Goal: Communication & Community: Answer question/provide support

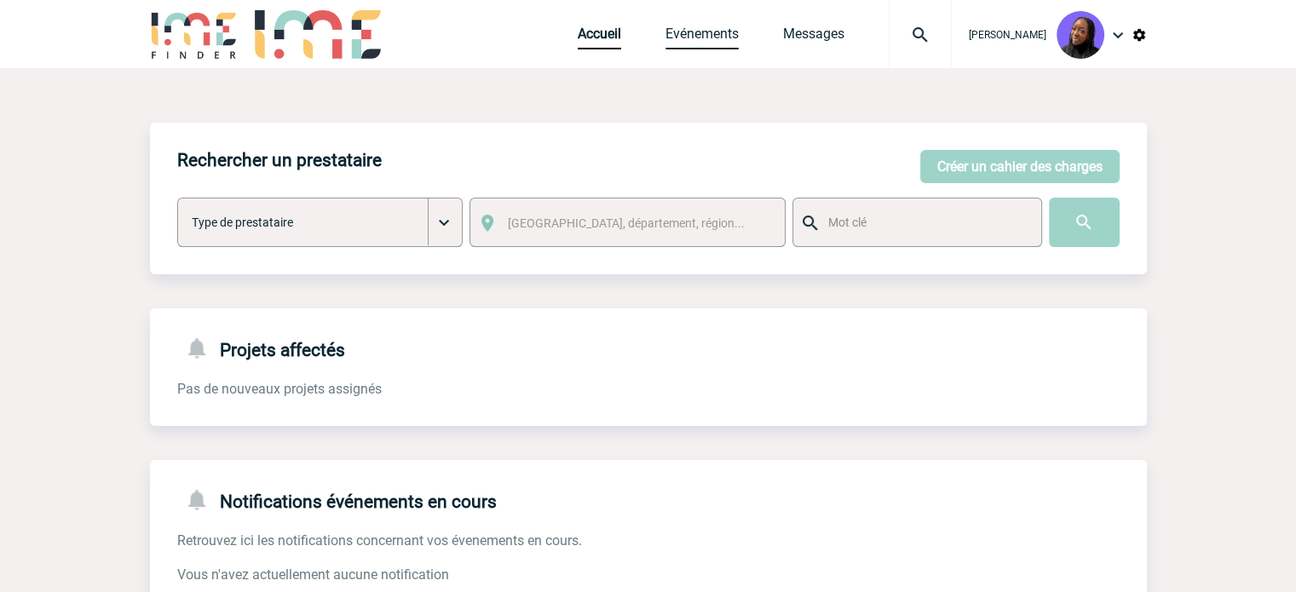
click at [728, 37] on link "Evénements" at bounding box center [701, 38] width 73 height 24
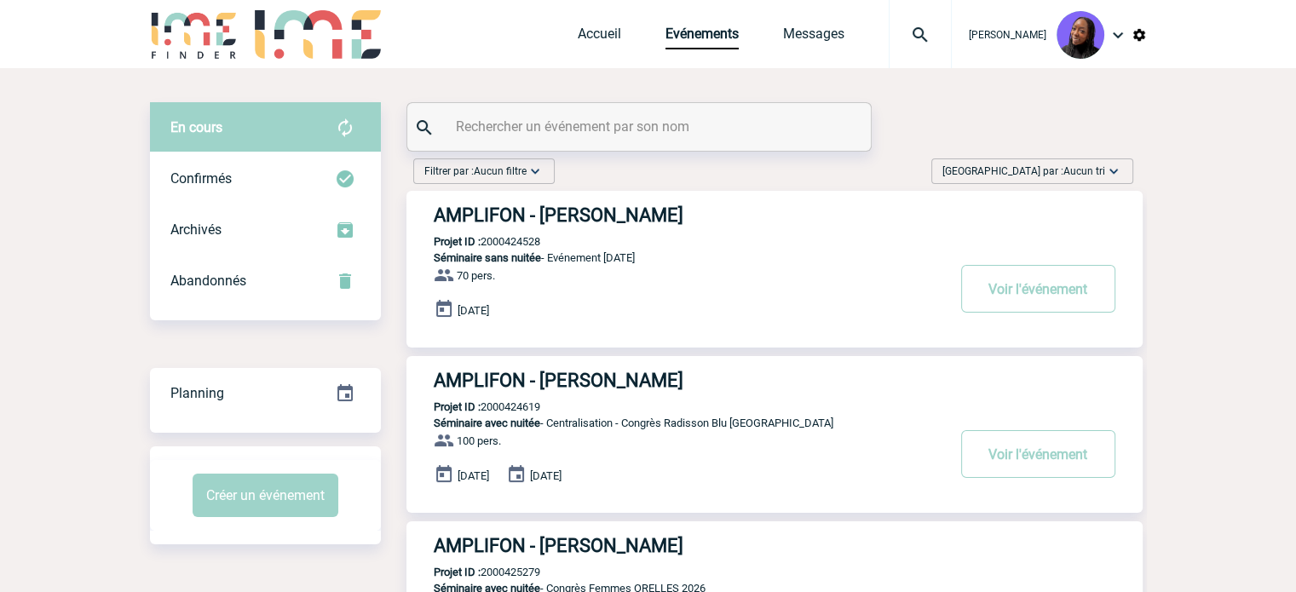
click at [646, 126] on input "text" at bounding box center [641, 126] width 379 height 25
paste input "2000423248"
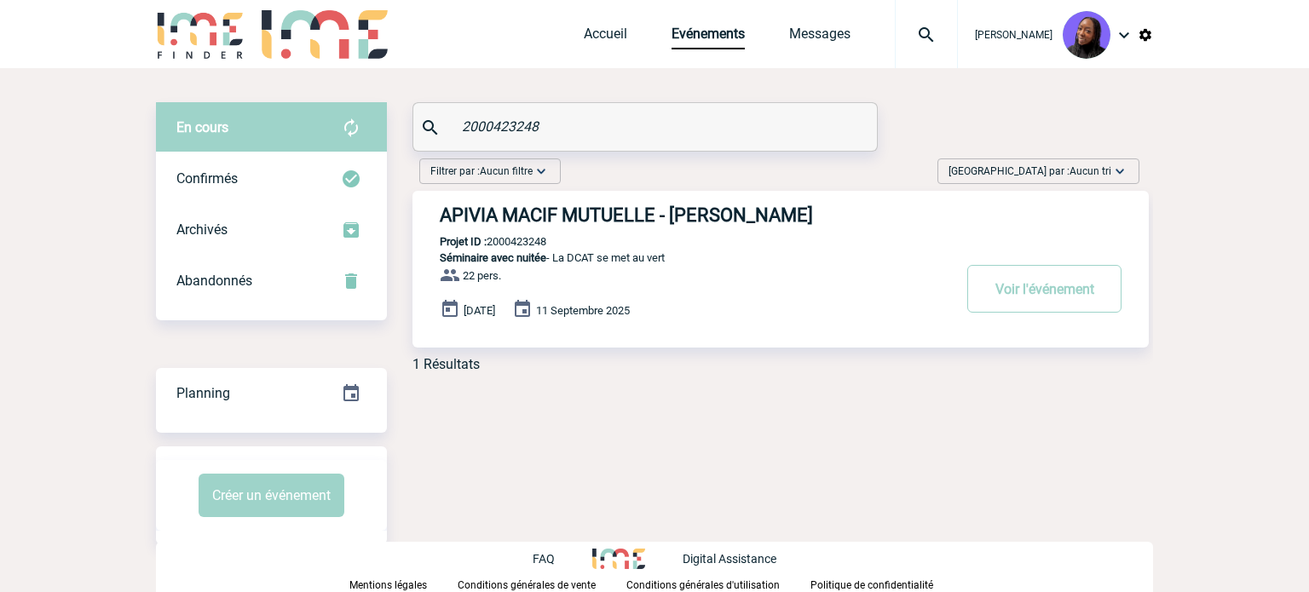
type input "2000423248"
click at [650, 209] on h3 "APIVIA MACIF MUTUELLE - Aurelie BOUTOILLE" at bounding box center [695, 214] width 511 height 21
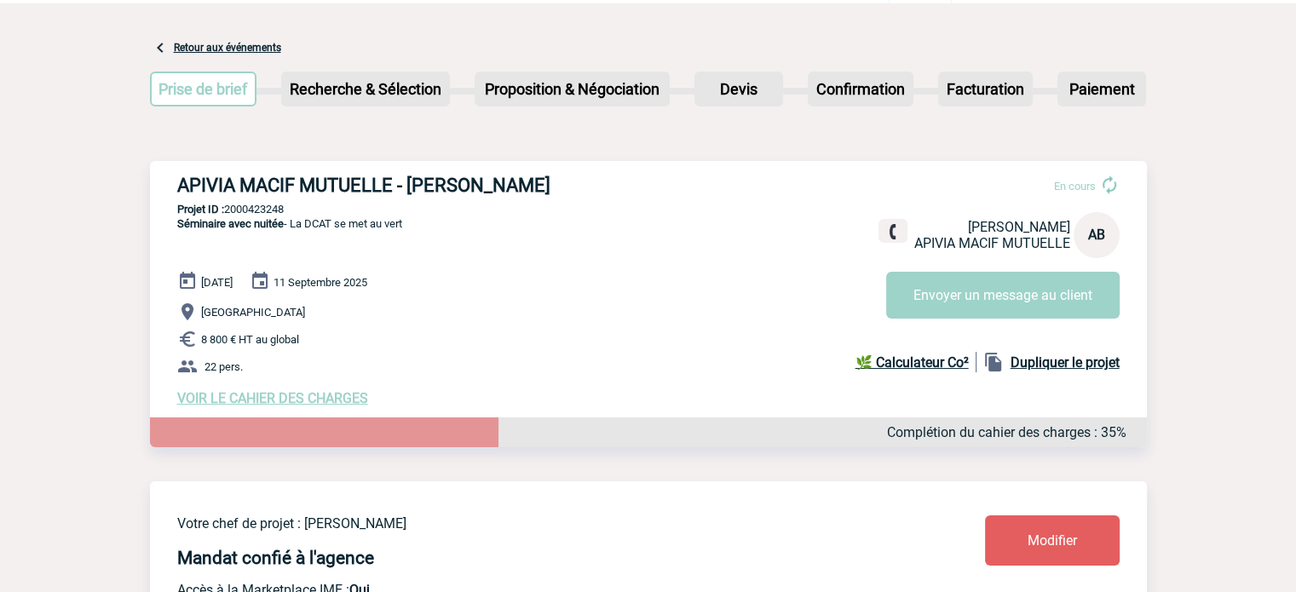
scroll to position [170, 0]
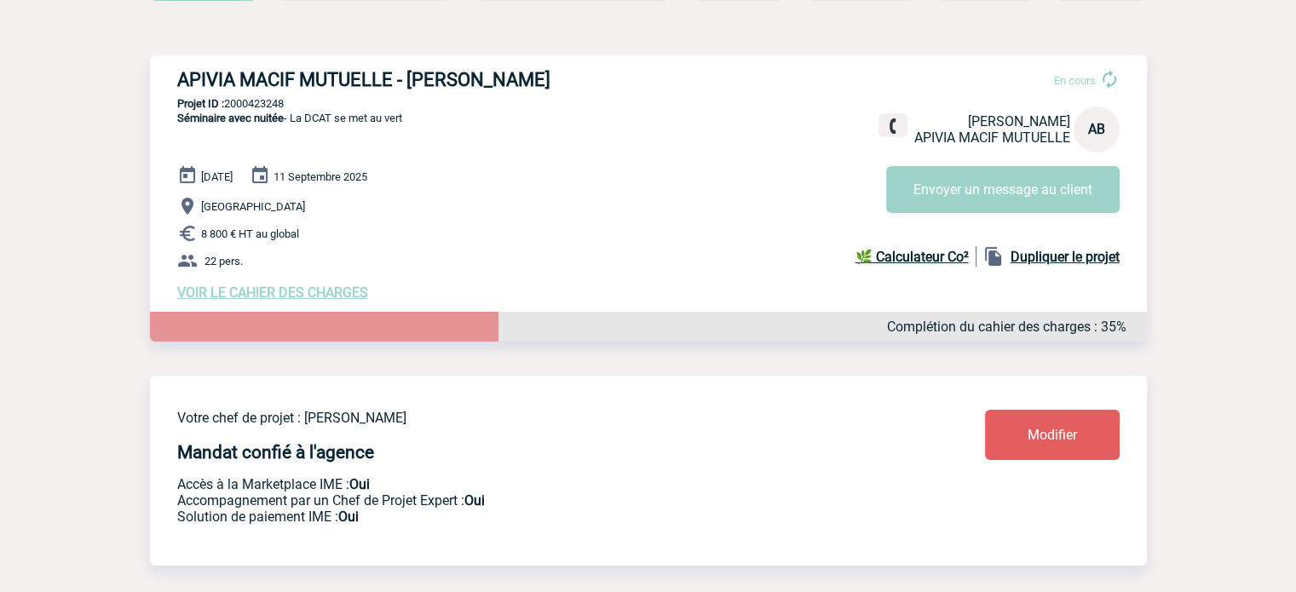
click at [304, 301] on span "VOIR LE CAHIER DES CHARGES" at bounding box center [272, 293] width 191 height 16
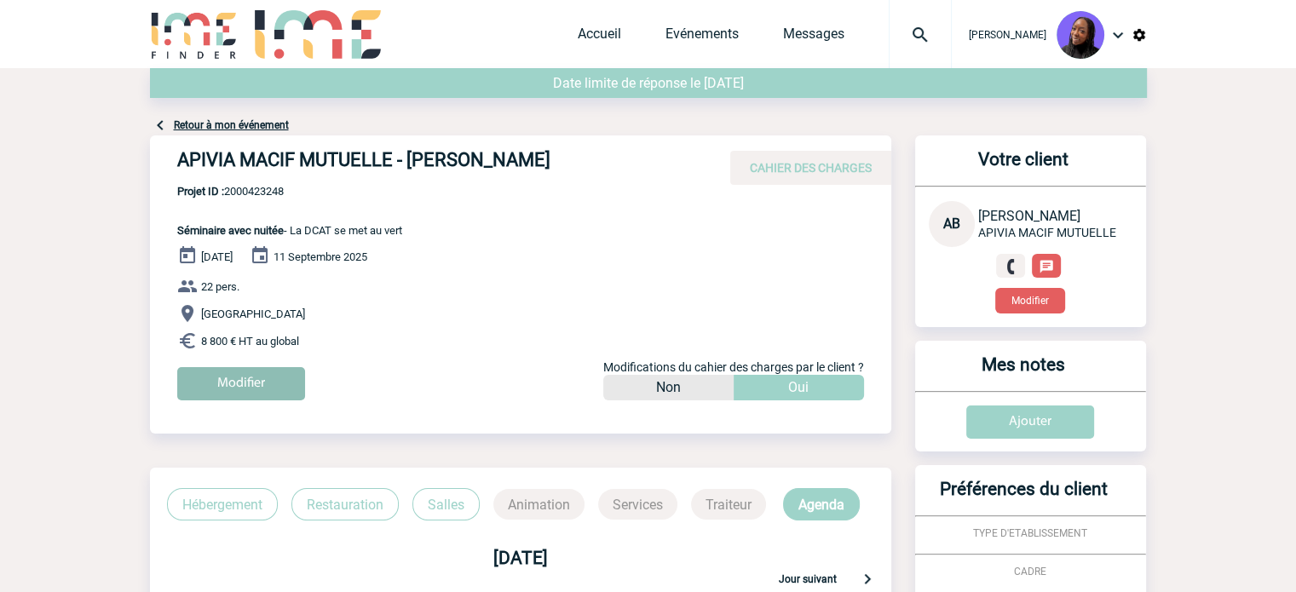
click at [227, 368] on input "Modifier" at bounding box center [241, 383] width 128 height 33
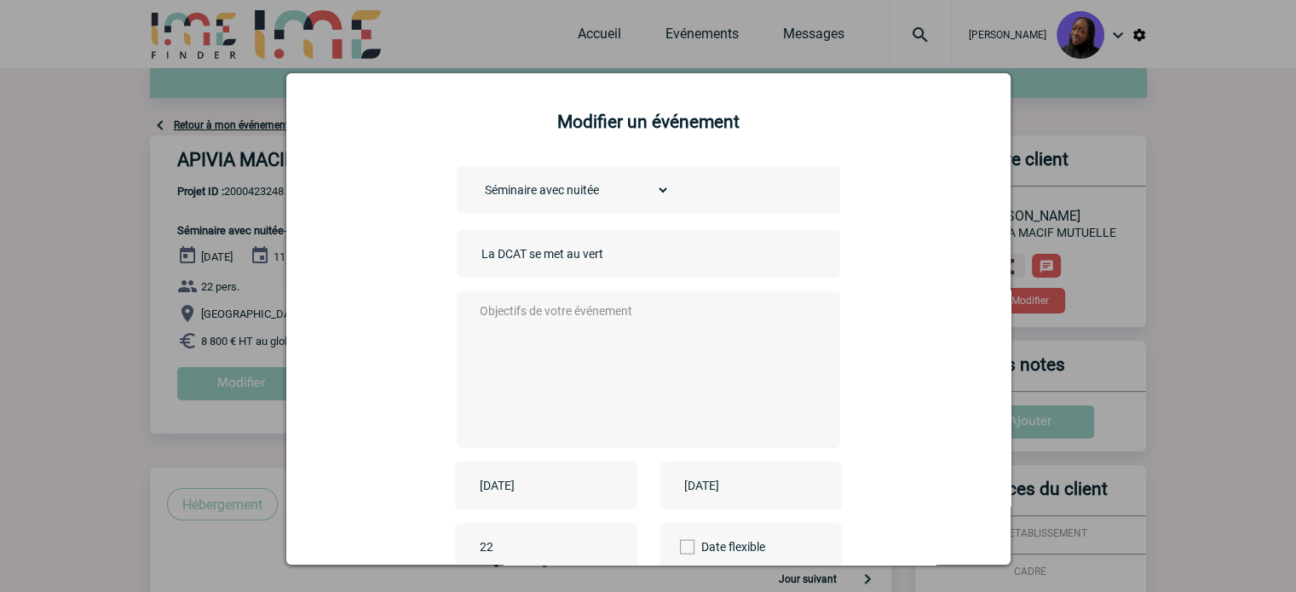
click at [515, 307] on textarea at bounding box center [643, 368] width 337 height 136
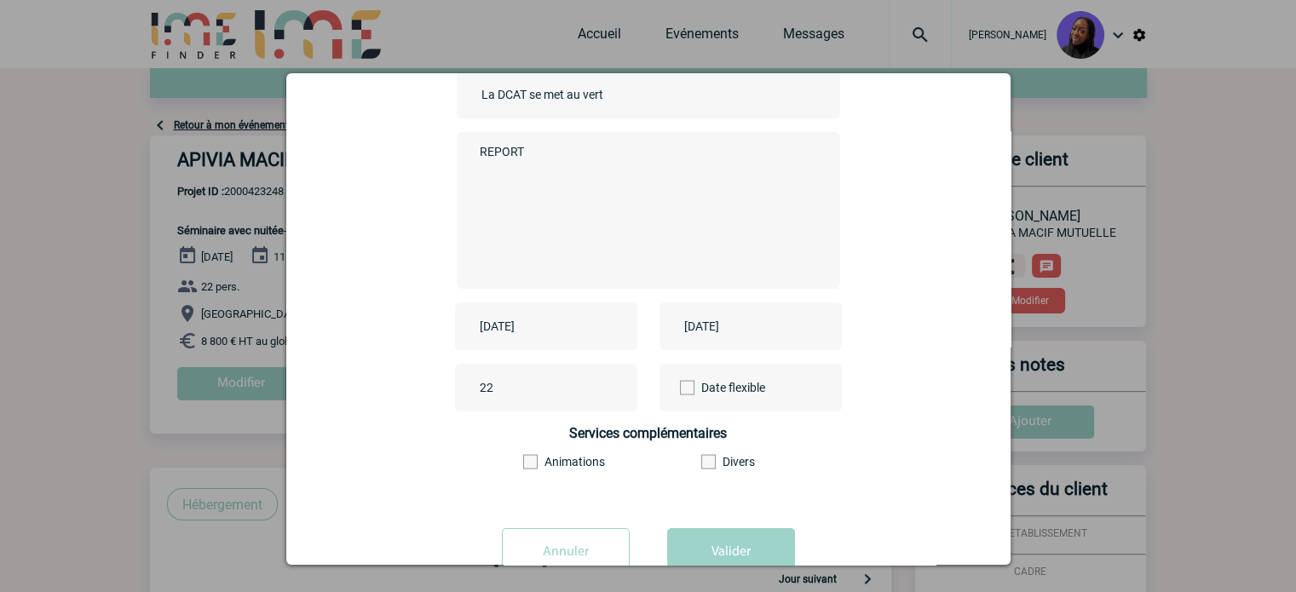
scroll to position [170, 0]
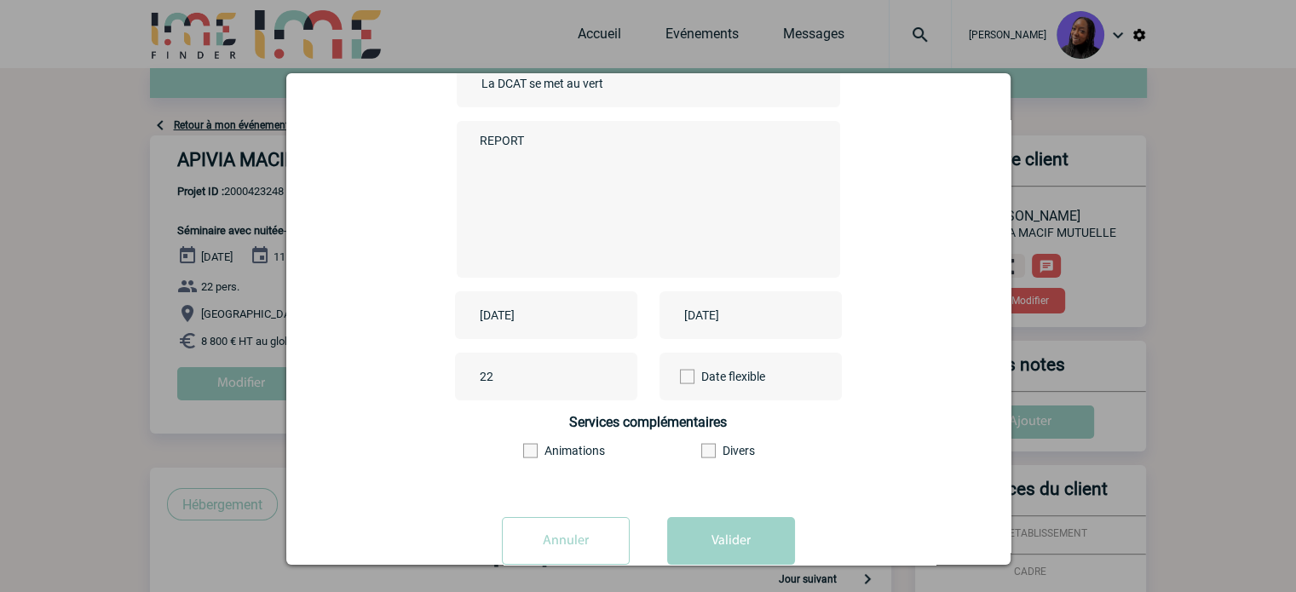
type textarea "REPORT"
click at [548, 320] on input "2025-09-10" at bounding box center [534, 315] width 118 height 22
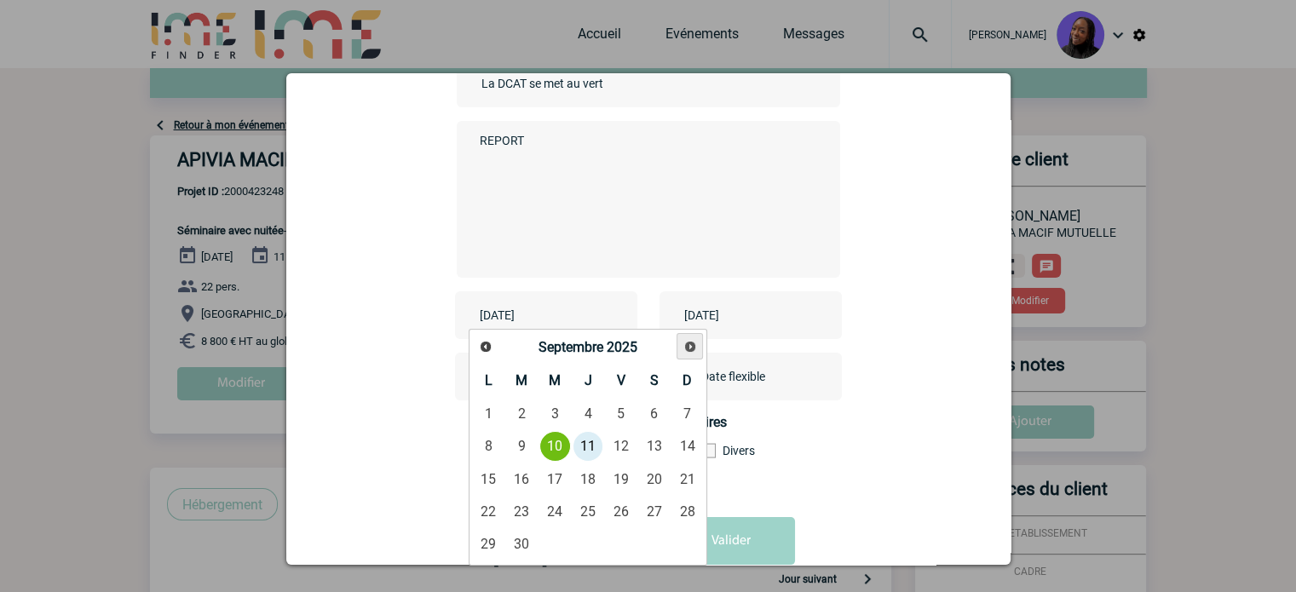
click at [700, 350] on link "Suivant" at bounding box center [690, 346] width 26 height 26
click at [699, 350] on link "Suivant" at bounding box center [690, 346] width 26 height 26
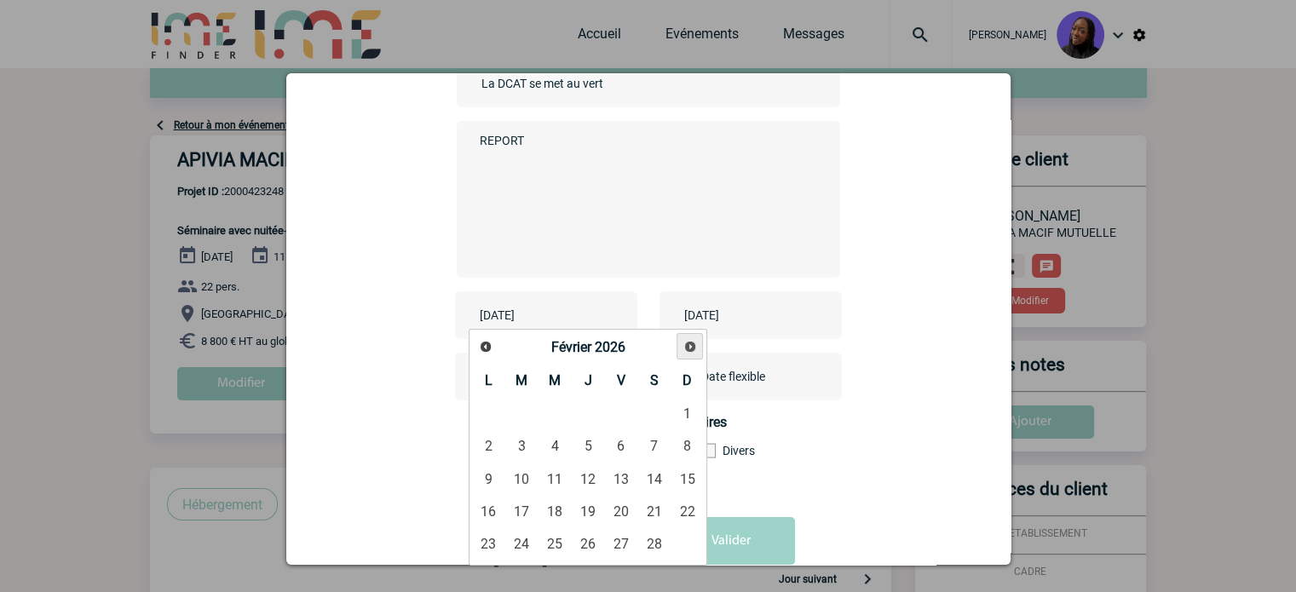
click at [699, 350] on link "Suivant" at bounding box center [690, 346] width 26 height 26
click at [524, 574] on link "31" at bounding box center [522, 576] width 32 height 31
type input "2026-03-31"
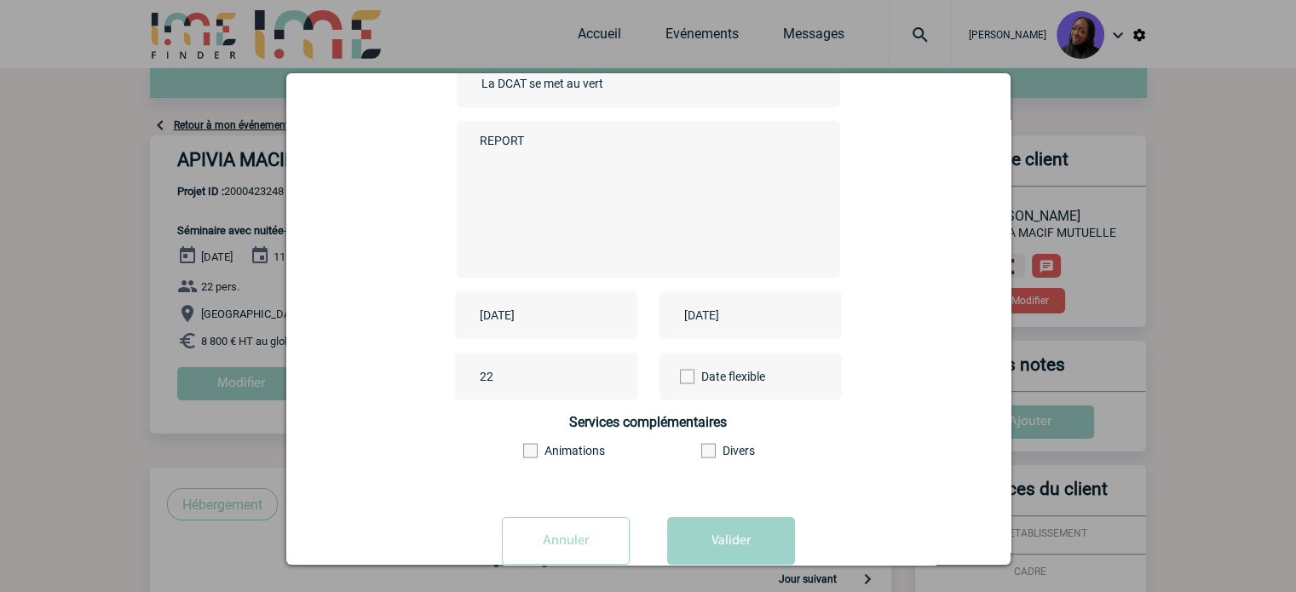
click at [742, 326] on input "2025-09-11" at bounding box center [739, 315] width 118 height 22
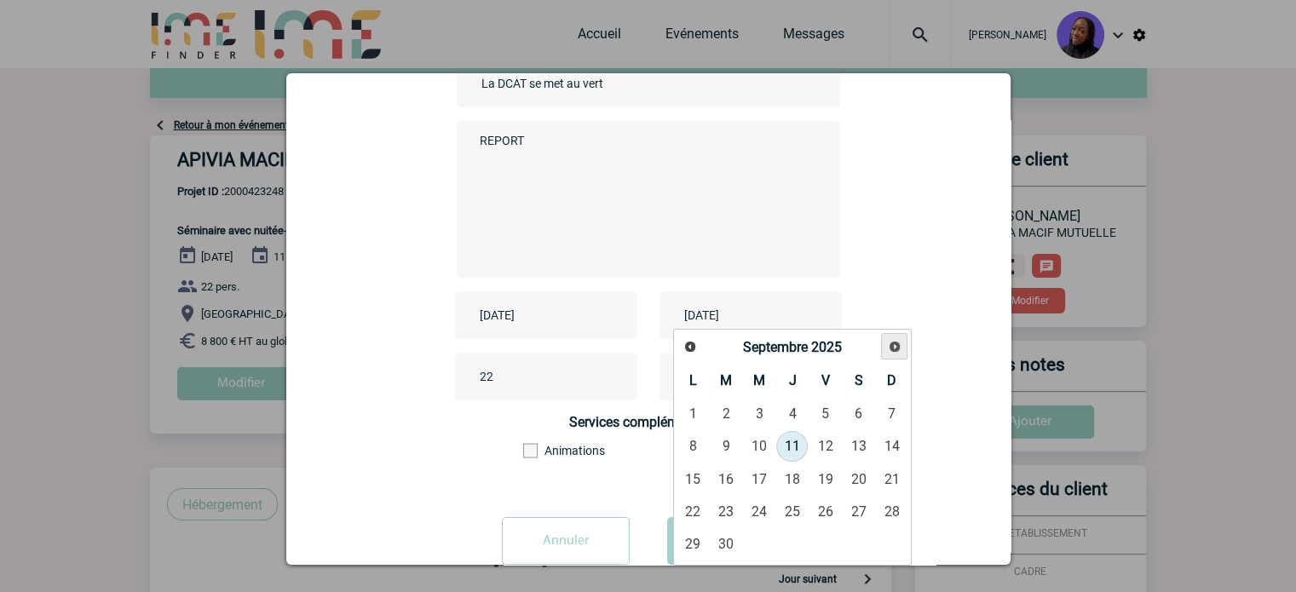
click at [890, 346] on span "Suivant" at bounding box center [895, 347] width 14 height 14
click at [894, 346] on span "Suivant" at bounding box center [895, 347] width 14 height 14
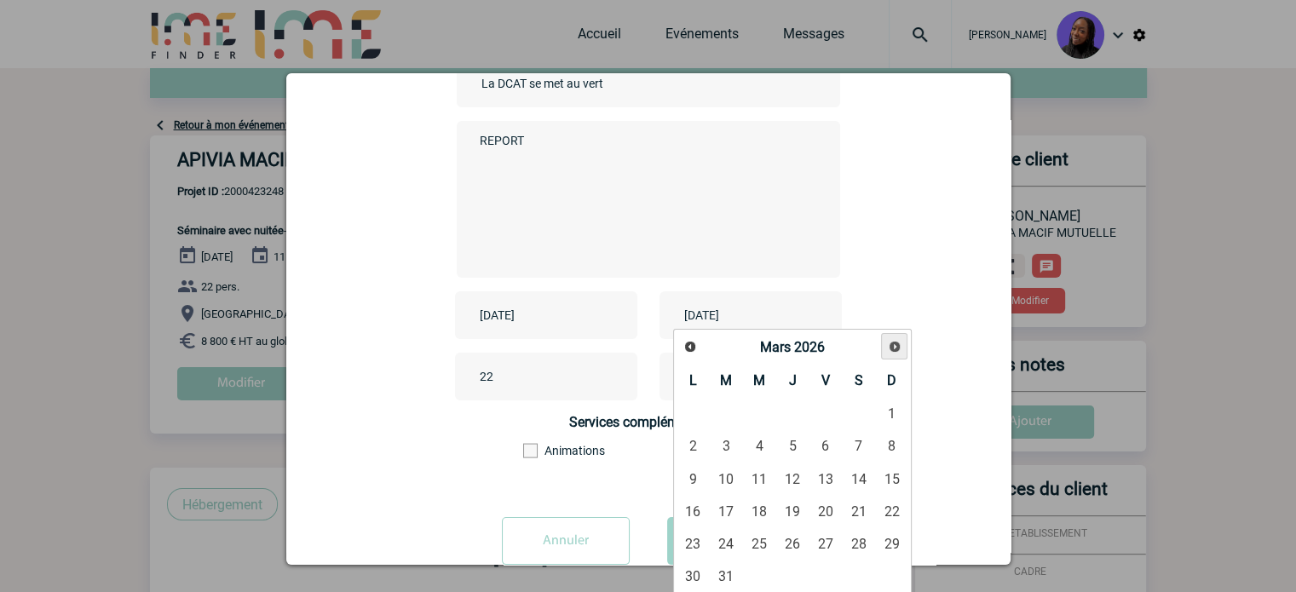
click at [894, 346] on span "Suivant" at bounding box center [895, 347] width 14 height 14
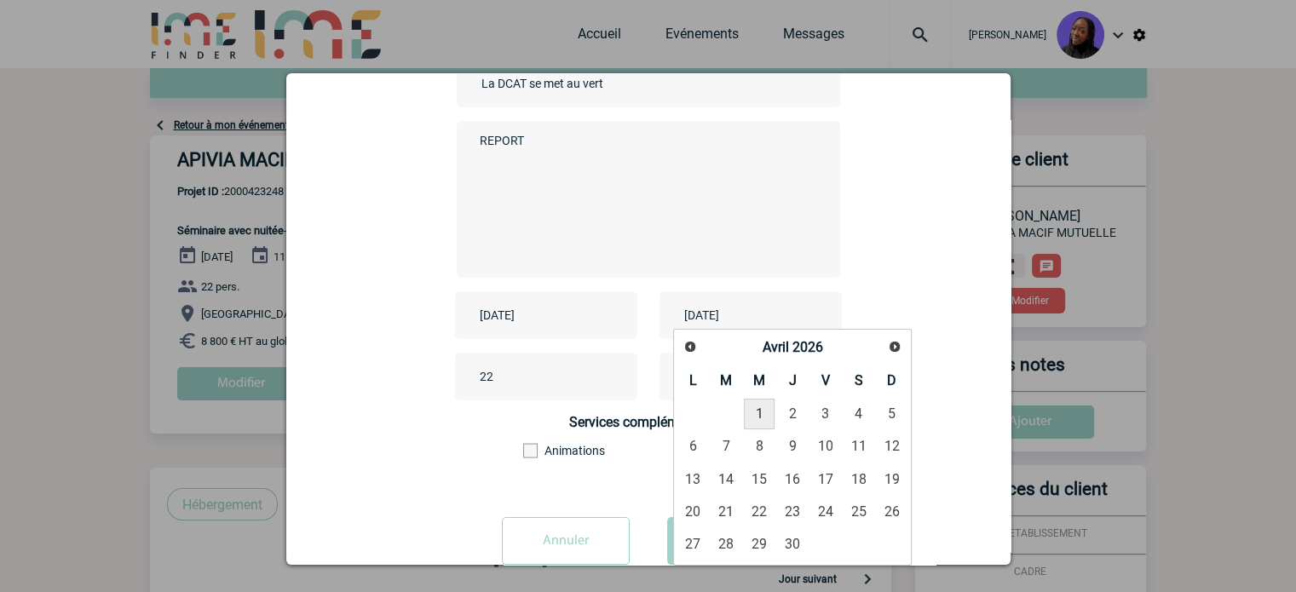
click at [752, 404] on link "1" at bounding box center [760, 414] width 32 height 31
type input "2026-04-01"
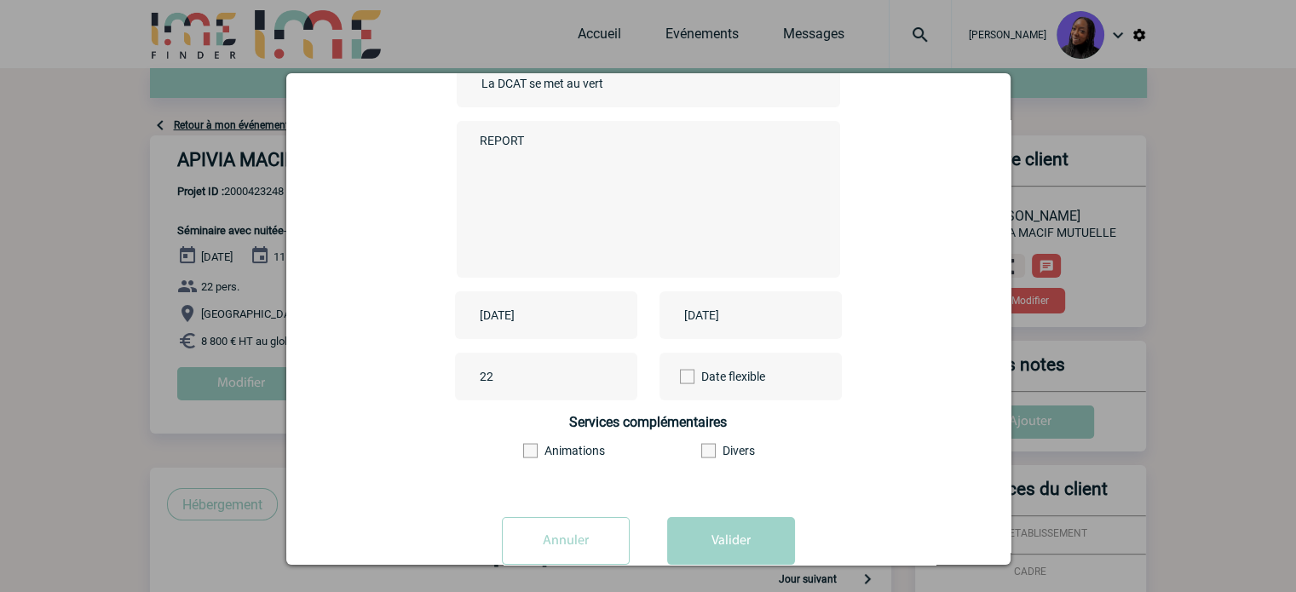
scroll to position [211, 0]
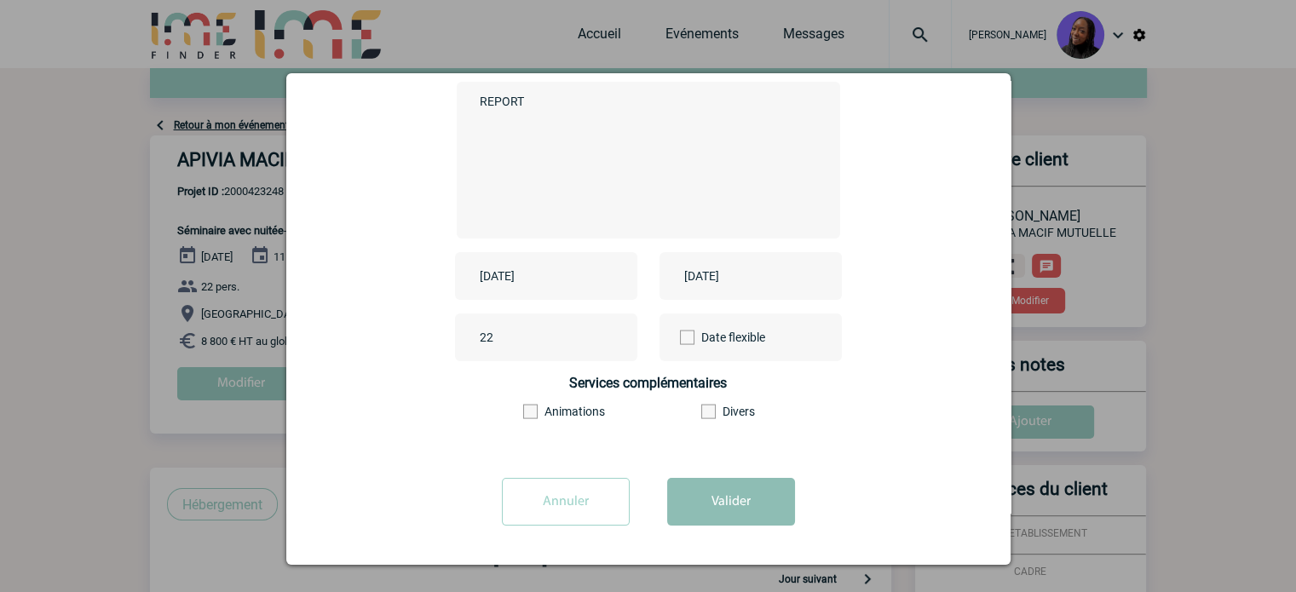
click at [718, 504] on button "Valider" at bounding box center [731, 502] width 128 height 48
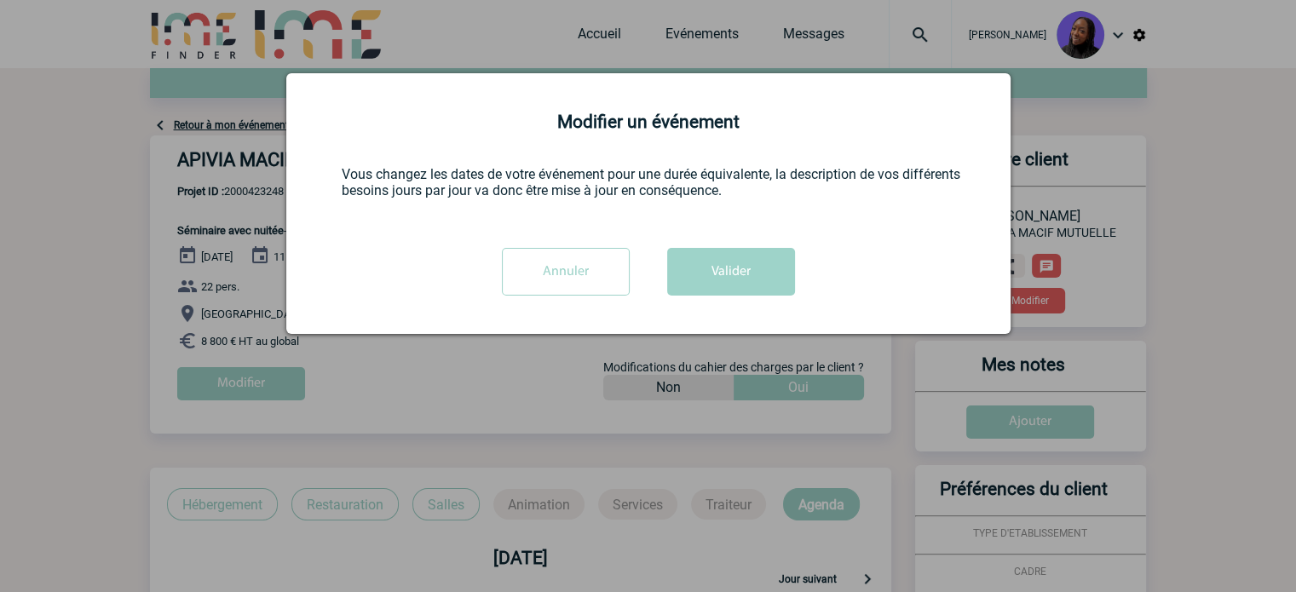
drag, startPoint x: 723, startPoint y: 279, endPoint x: 643, endPoint y: 340, distance: 100.2
click at [721, 280] on button "Valider" at bounding box center [731, 272] width 128 height 48
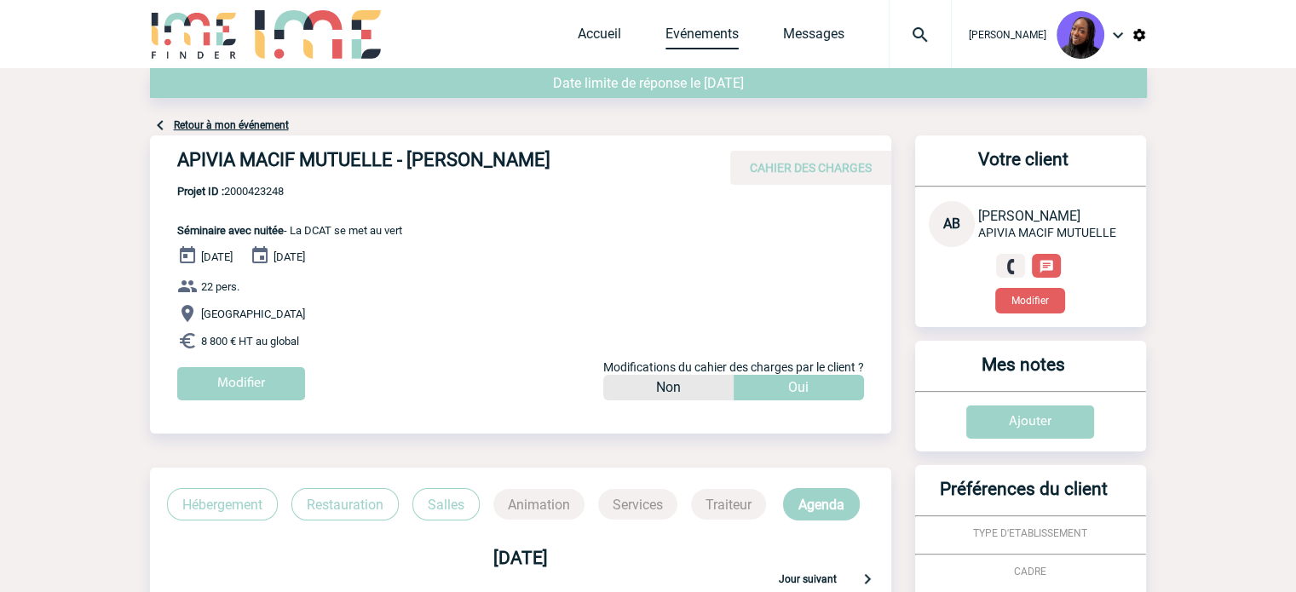
click at [718, 36] on link "Evénements" at bounding box center [701, 38] width 73 height 24
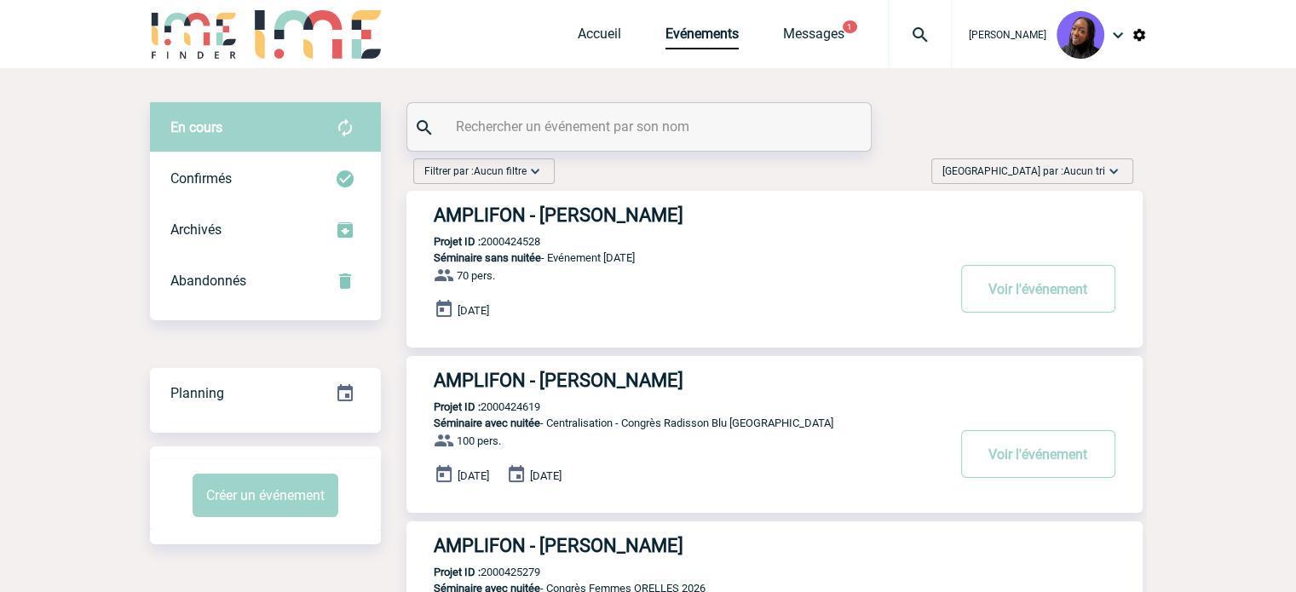
click at [498, 136] on input "text" at bounding box center [641, 126] width 379 height 25
paste input "2000424247"
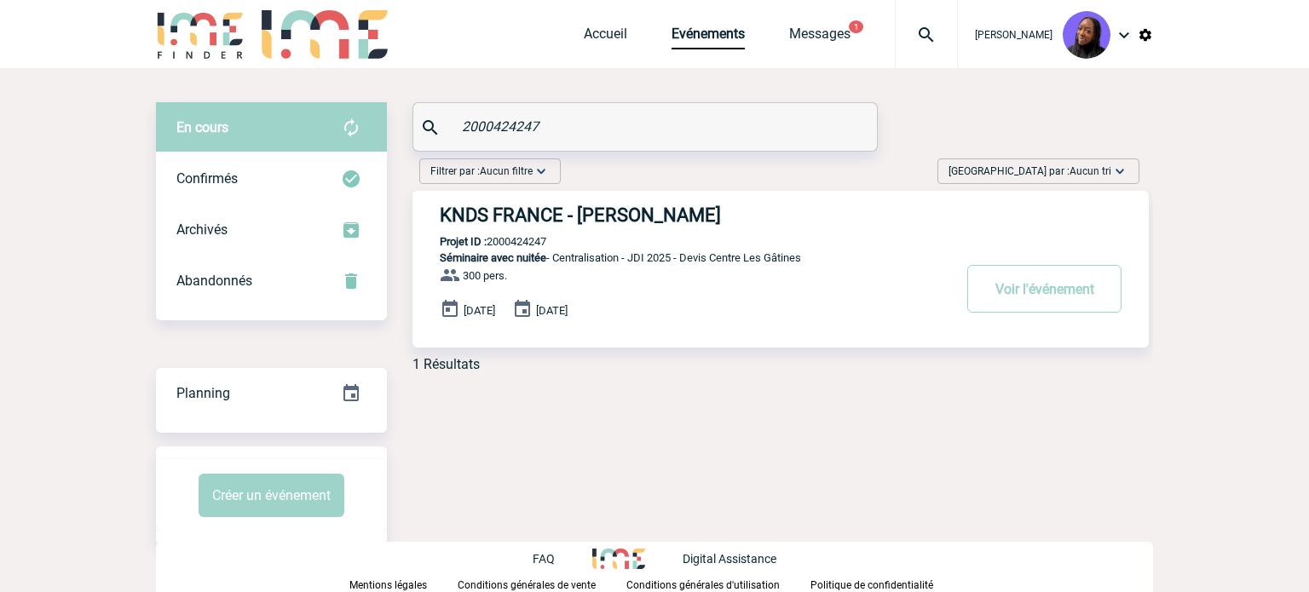
type input "2000424247"
click at [661, 214] on h3 "KNDS FRANCE - Aurélie MORO" at bounding box center [695, 214] width 511 height 21
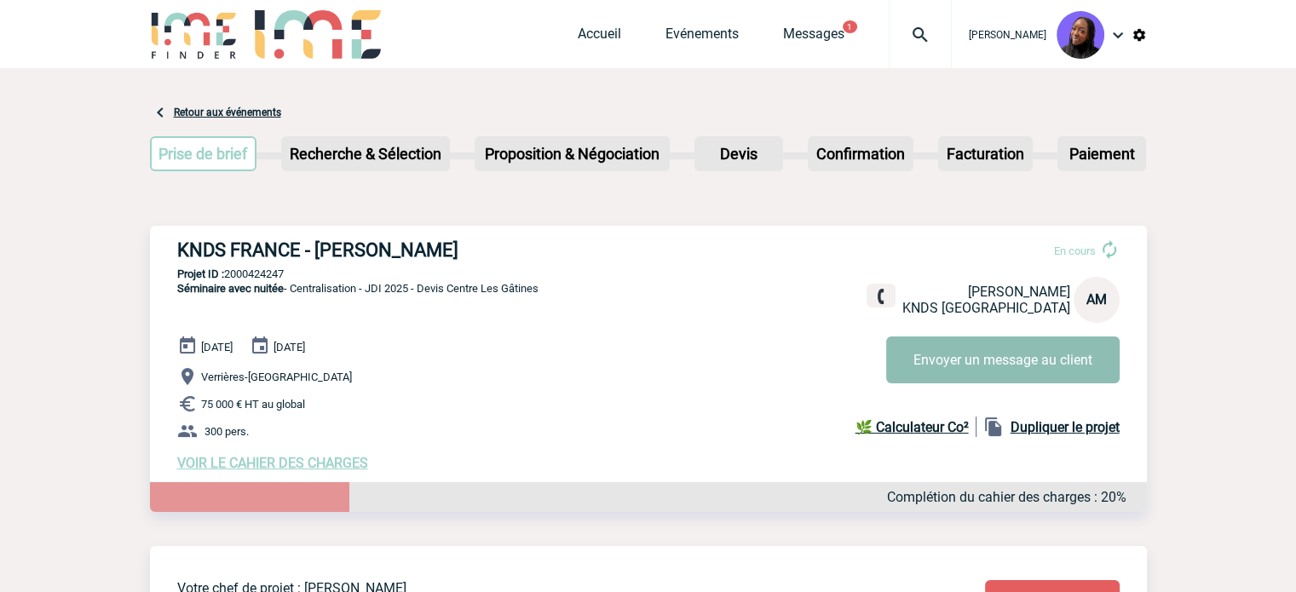
click at [968, 350] on button "Envoyer un message au client" at bounding box center [1002, 360] width 233 height 47
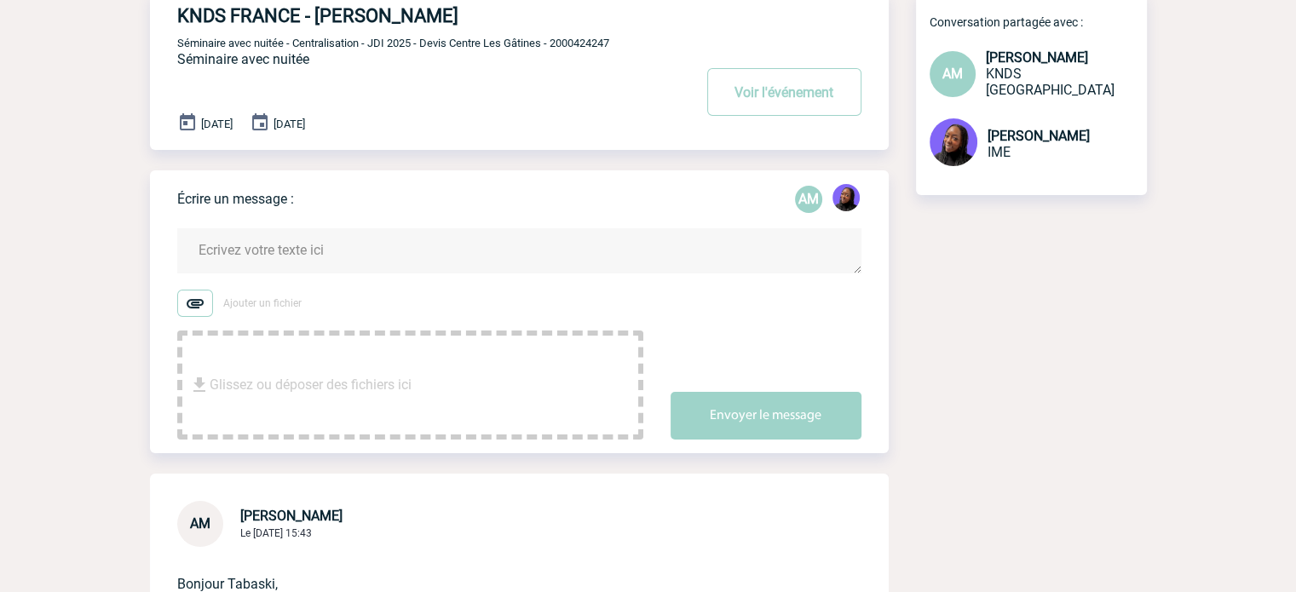
scroll to position [256, 0]
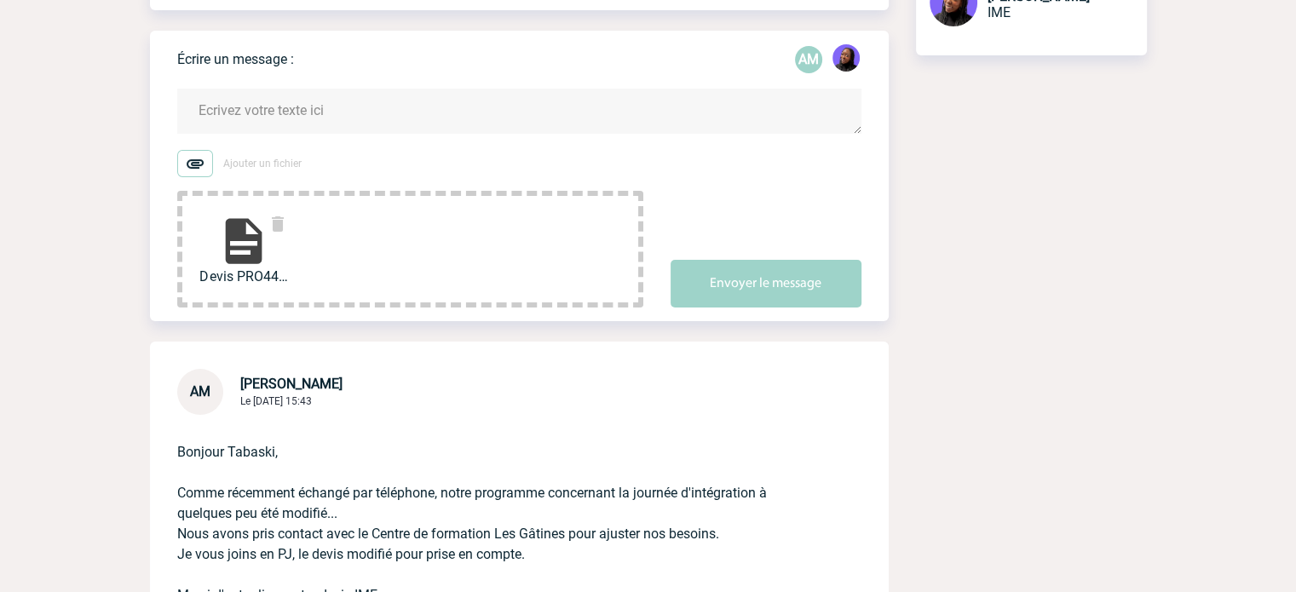
click at [292, 100] on textarea at bounding box center [519, 111] width 684 height 45
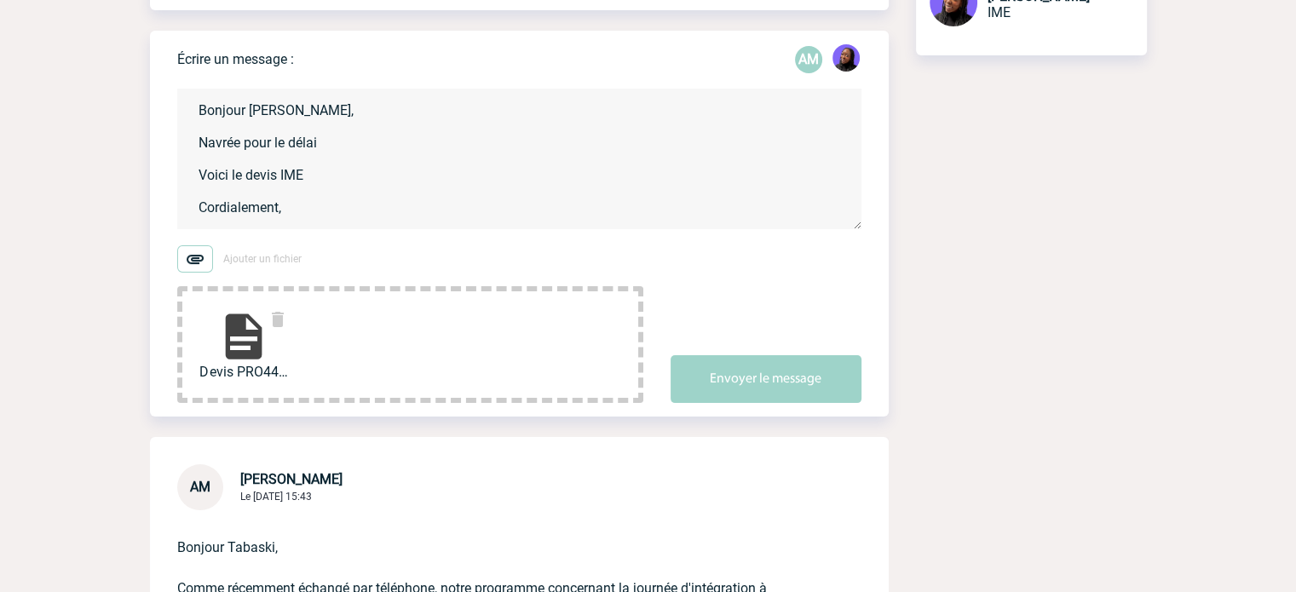
scroll to position [20, 0]
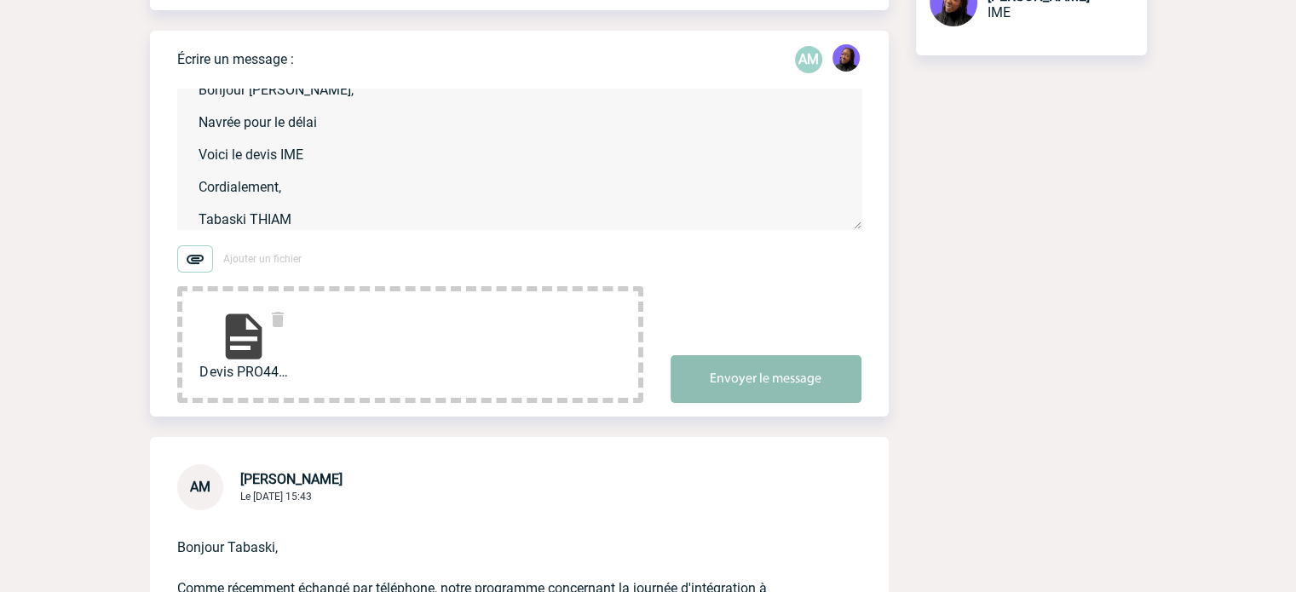
type textarea "Bonjour Aurélie, Navrée pour le délai Voici le devis IME Cordialement, Tabaski …"
click at [775, 374] on button "Envoyer le message" at bounding box center [766, 379] width 191 height 48
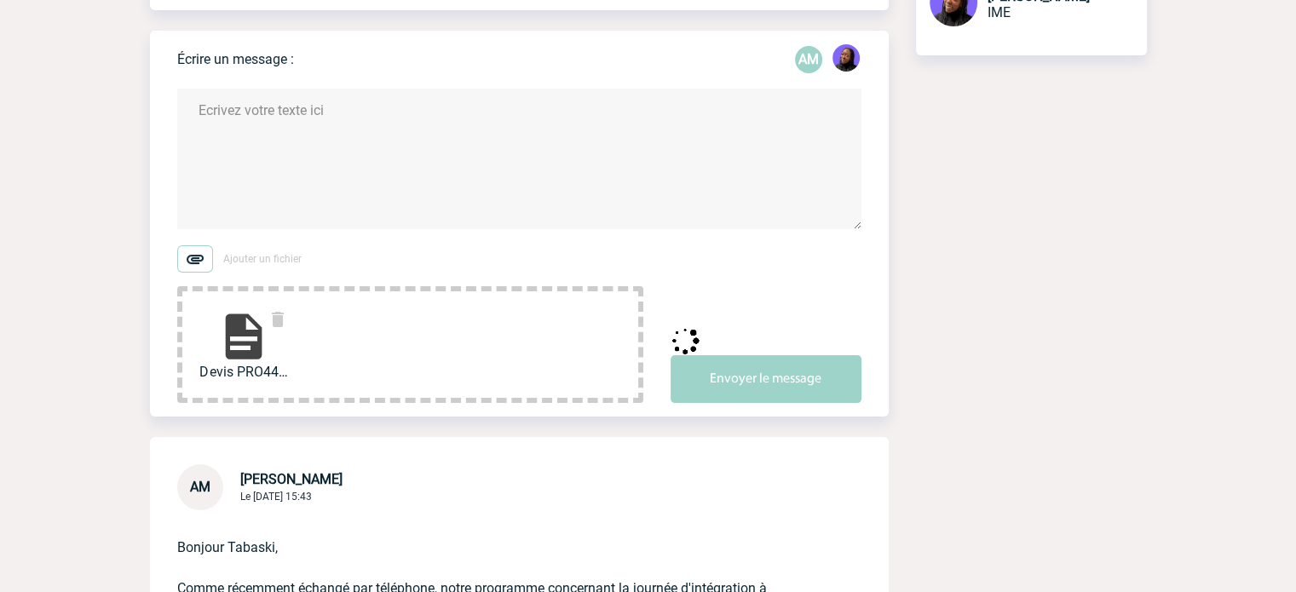
scroll to position [0, 0]
